Goal: Find specific page/section: Find specific page/section

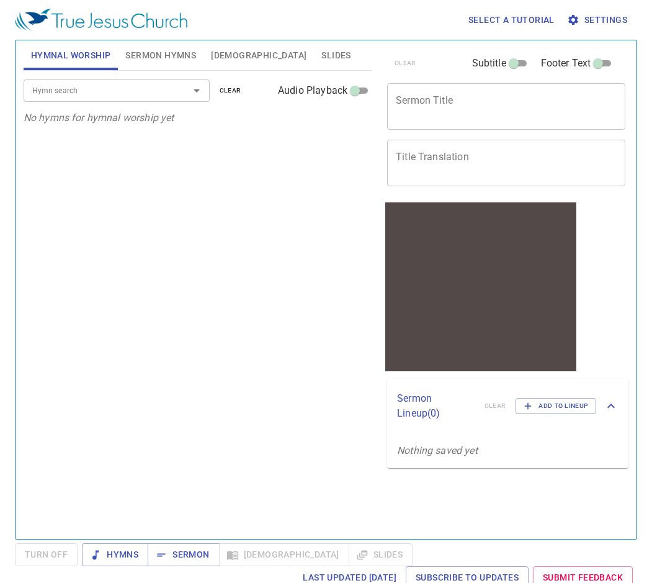
click at [132, 92] on input "Hymn search" at bounding box center [98, 90] width 142 height 14
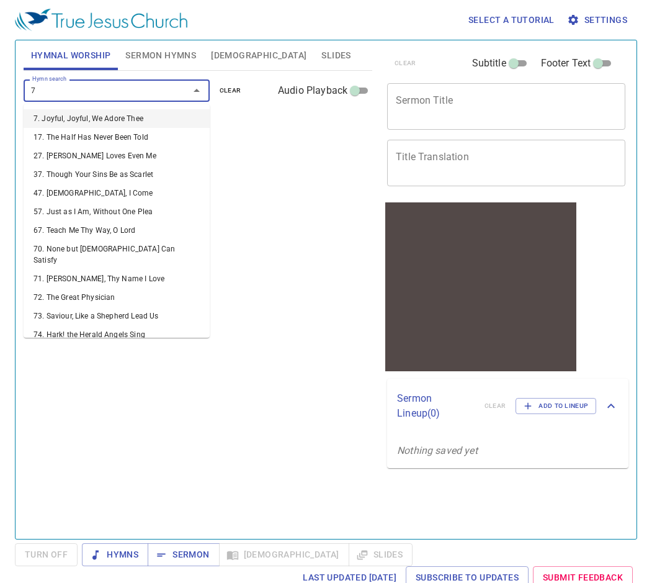
type input "70"
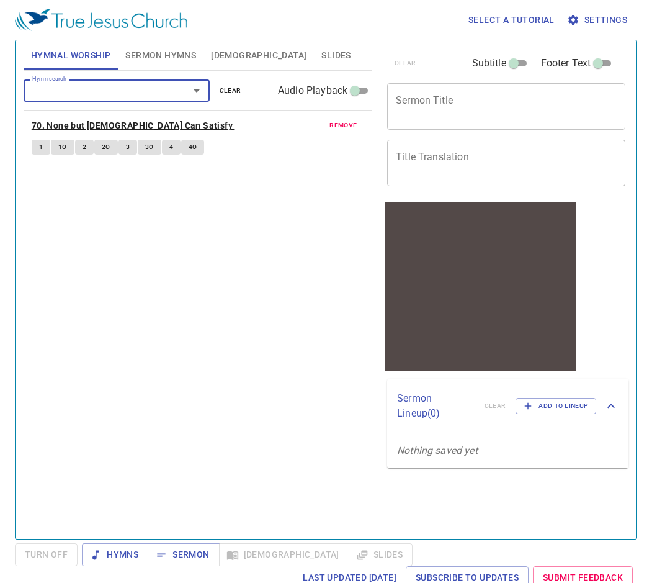
click at [140, 123] on b "70. None but Christ Can Satisfy" at bounding box center [132, 126] width 201 height 16
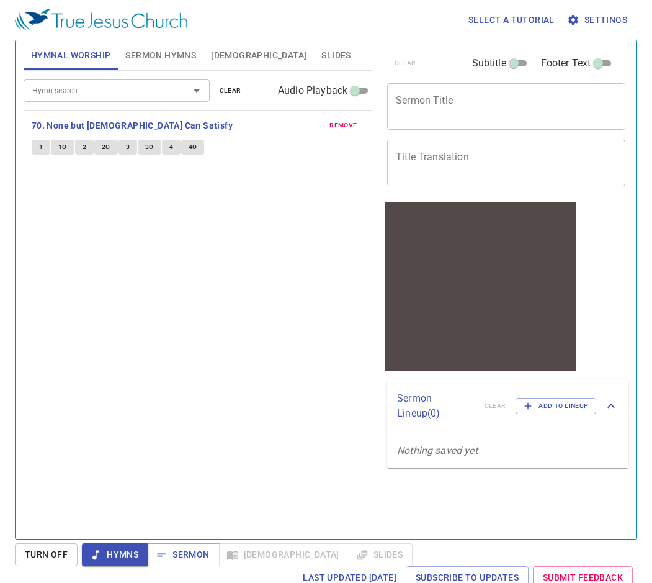
click at [90, 223] on div "Hymn search Hymn search clear Audio Playback remove 70. None but Christ Can Sat…" at bounding box center [198, 299] width 349 height 457
click at [332, 90] on span "Audio Playback" at bounding box center [312, 90] width 69 height 15
click at [333, 90] on input "Audio Playback" at bounding box center [355, 93] width 45 height 15
checkbox input "true"
select select "1"
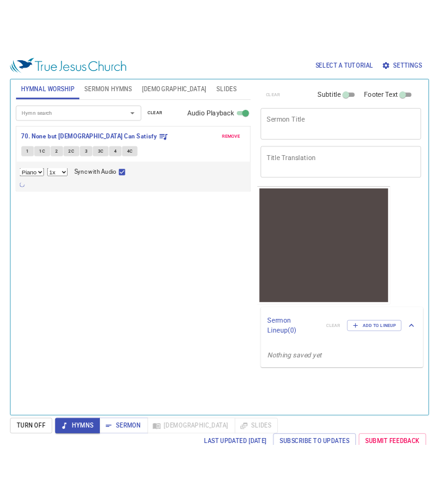
scroll to position [2, 0]
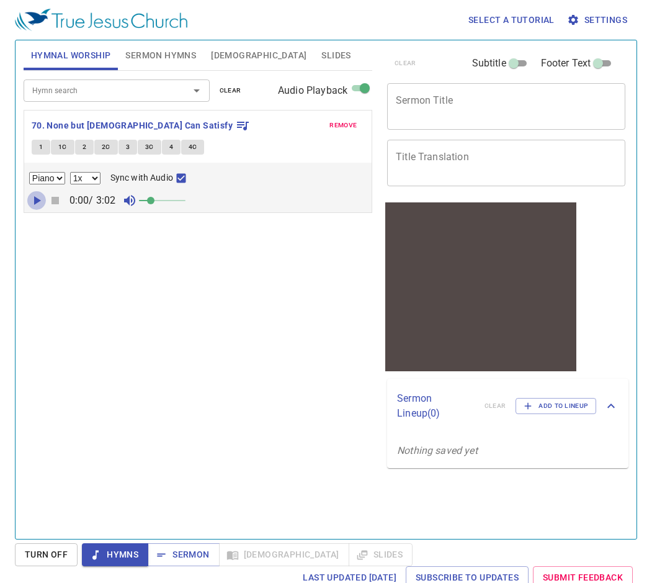
click at [31, 199] on icon "button" at bounding box center [36, 200] width 15 height 15
click at [166, 211] on div "Piano 0.6x 0.7x 0.8x 0.9x 1x 1.1x 1.2x 1.3x 1.4x 1.5x 1.7x 2x Sync with Audio 0…" at bounding box center [197, 188] width 347 height 50
click at [154, 199] on span at bounding box center [150, 200] width 7 height 7
click at [149, 88] on input "Hymn search" at bounding box center [98, 90] width 142 height 14
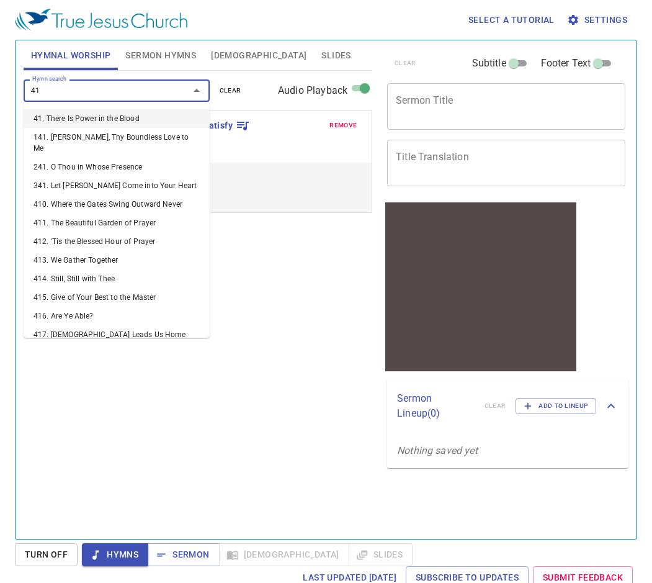
type input "419"
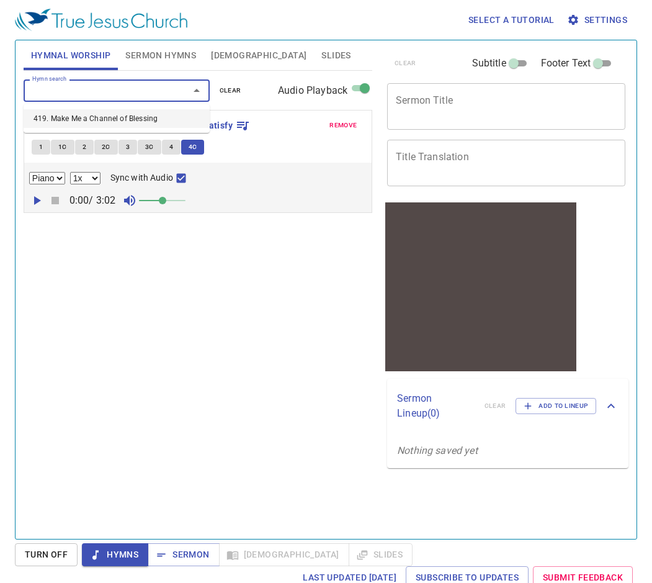
select select "1"
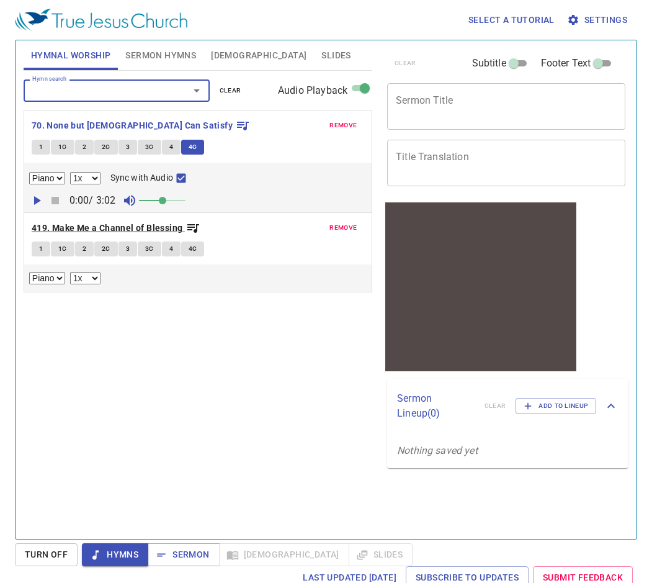
click at [133, 227] on b "419. Make Me a Channel of Blessing" at bounding box center [107, 228] width 151 height 16
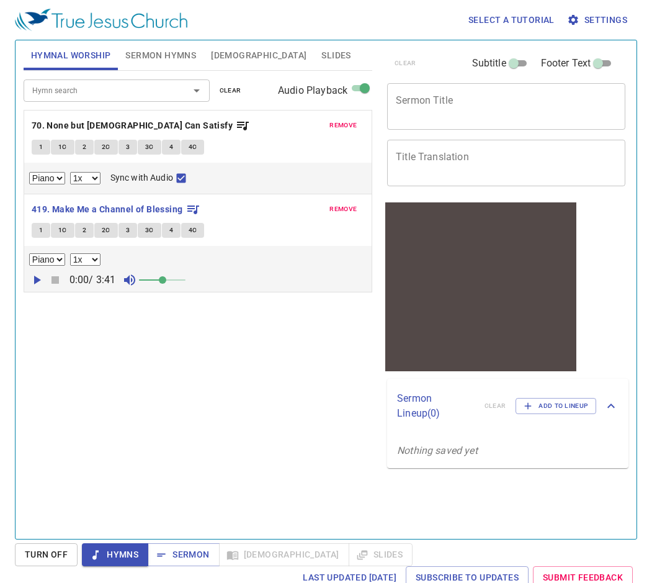
click at [34, 281] on icon "button" at bounding box center [37, 279] width 7 height 9
click at [40, 230] on span "1" at bounding box center [41, 230] width 4 height 11
click at [646, 360] on div "Select a tutorial Settings Hymnal Worship Sermon Hymns Bible Slides Hymn search…" at bounding box center [326, 291] width 652 height 583
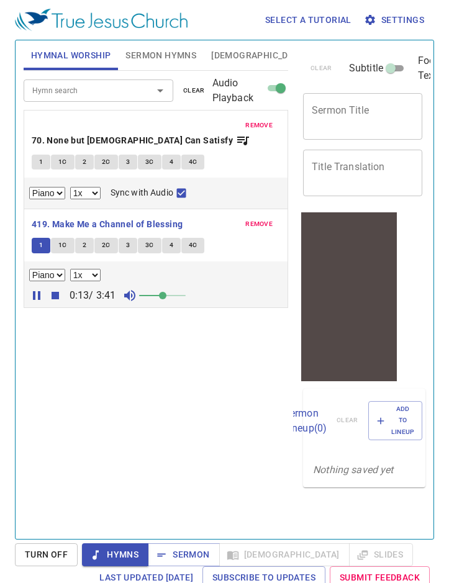
click at [187, 422] on div "Hymn search Hymn search clear Audio Playback remove 70. None but Christ Can Sat…" at bounding box center [156, 299] width 264 height 457
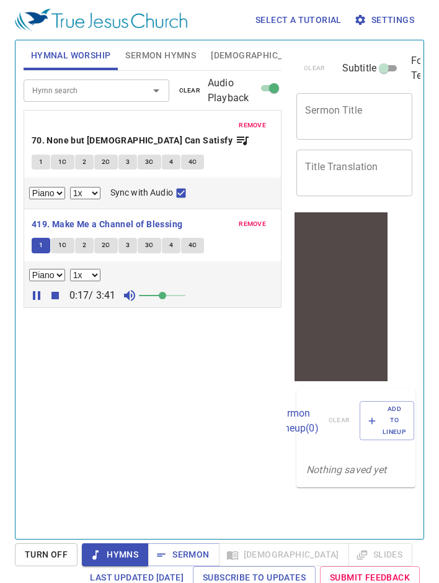
click at [84, 375] on div "Hymn search Hymn search clear Audio Playback remove 70. None but Christ Can Sat…" at bounding box center [153, 299] width 258 height 457
click at [177, 287] on span at bounding box center [162, 295] width 47 height 17
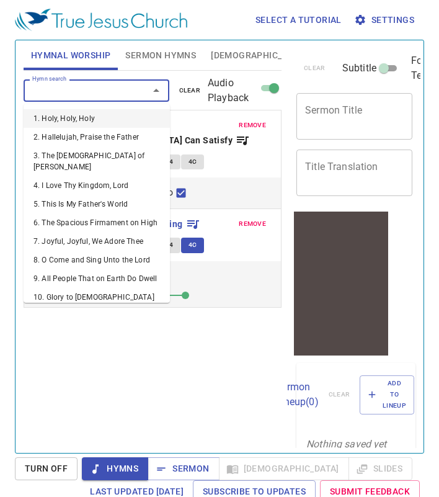
click at [86, 89] on input "Hymn search" at bounding box center [78, 90] width 102 height 14
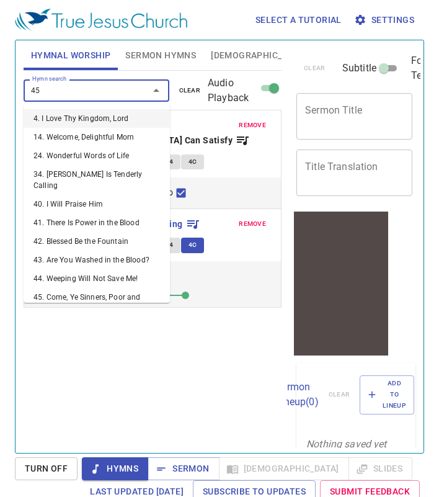
type input "452"
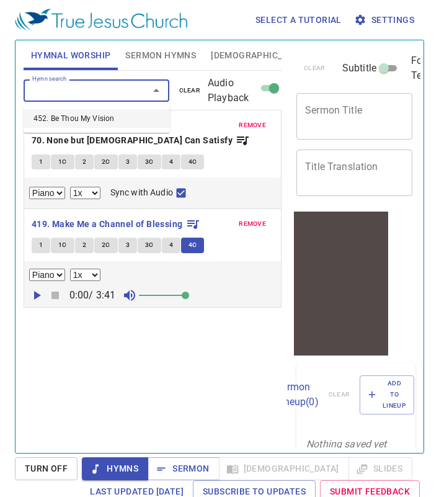
select select "1"
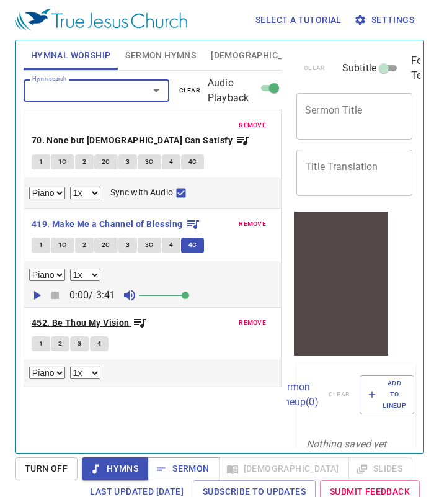
click at [110, 315] on b "452. Be Thou My Vision" at bounding box center [81, 323] width 98 height 16
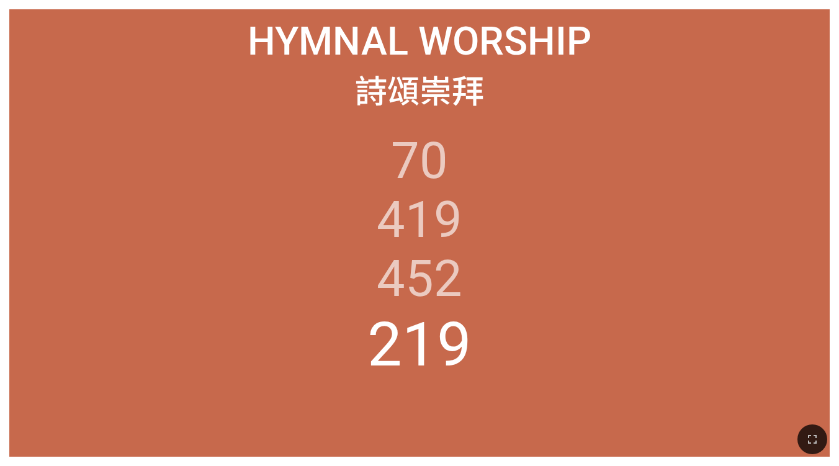
click at [108, 323] on ol "70 419 452 219" at bounding box center [420, 285] width 802 height 306
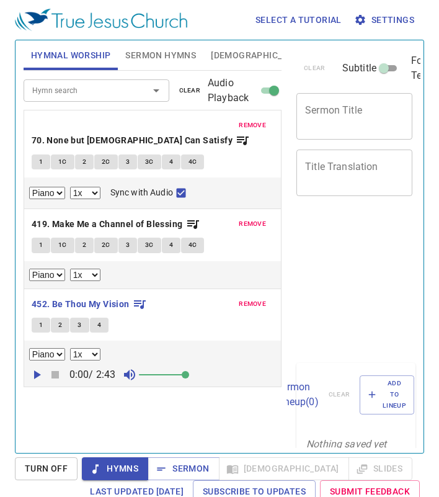
select select "1"
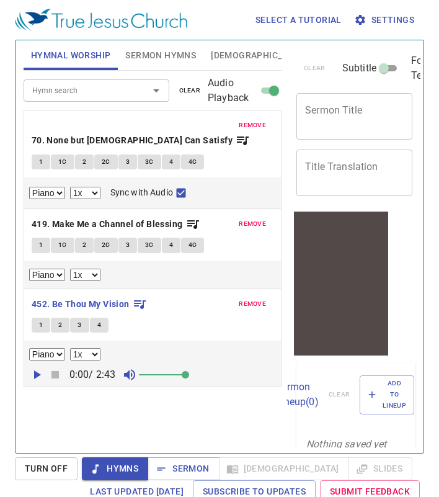
scroll to position [2, 0]
click at [39, 319] on span "1" at bounding box center [41, 324] width 4 height 11
click at [33, 367] on icon "button" at bounding box center [36, 374] width 15 height 15
click at [32, 367] on icon "button" at bounding box center [36, 374] width 15 height 15
click at [371, 11] on button "Settings" at bounding box center [386, 20] width 68 height 23
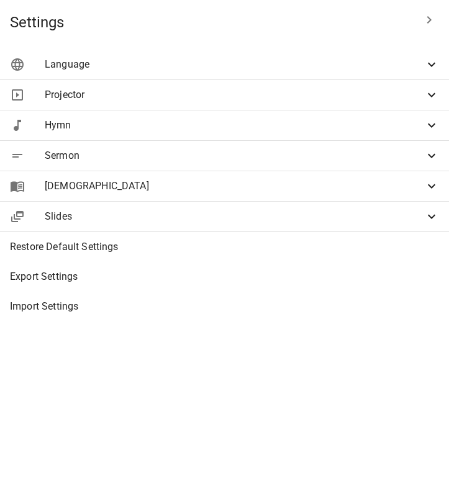
click at [315, 125] on span "Hymn" at bounding box center [234, 125] width 379 height 15
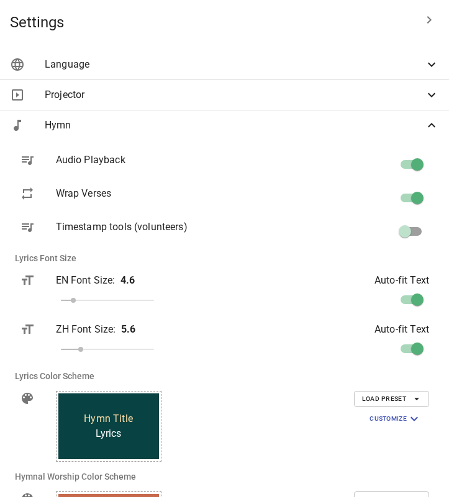
click at [388, 217] on div at bounding box center [349, 231] width 179 height 43
click at [404, 229] on input "checkbox" at bounding box center [404, 234] width 71 height 24
checkbox input "true"
click at [48, 408] on div at bounding box center [224, 248] width 449 height 497
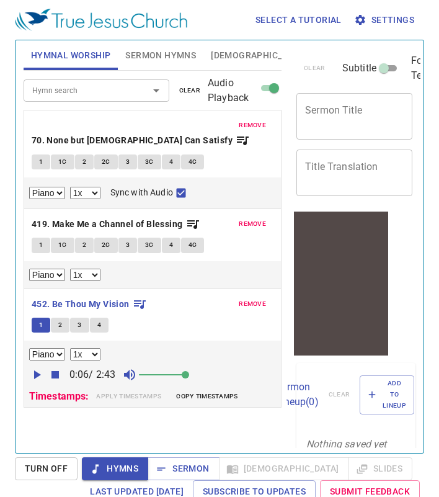
click at [54, 371] on icon "button" at bounding box center [54, 374] width 7 height 7
click at [34, 370] on icon "button" at bounding box center [37, 374] width 7 height 9
click at [36, 318] on button "1" at bounding box center [41, 325] width 19 height 15
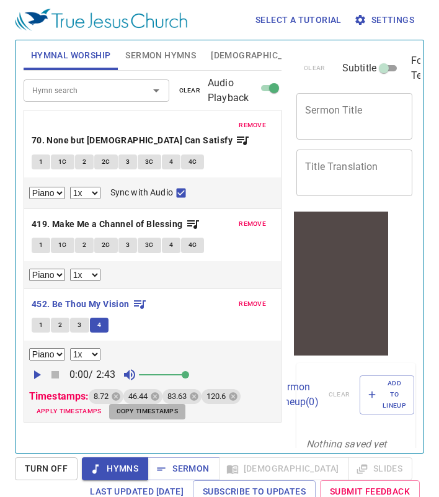
click at [123, 406] on span "Copy timestamps" at bounding box center [147, 411] width 61 height 11
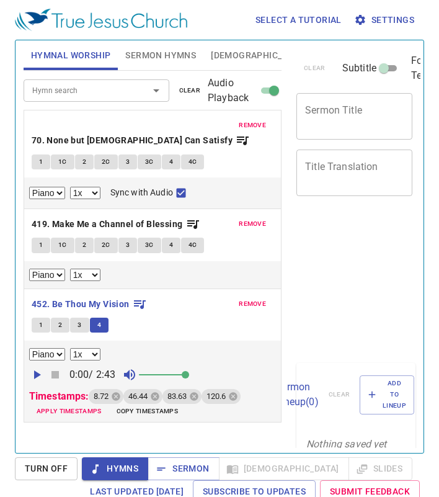
select select "1"
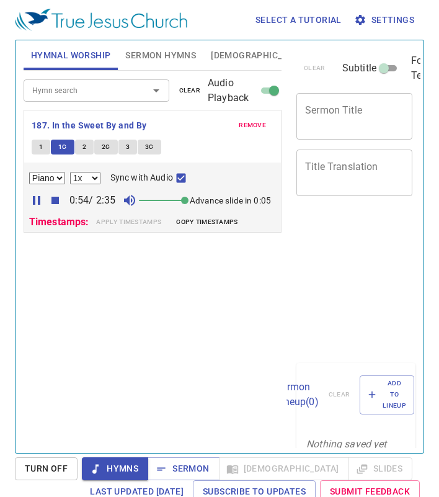
select select "1"
